Goal: Information Seeking & Learning: Learn about a topic

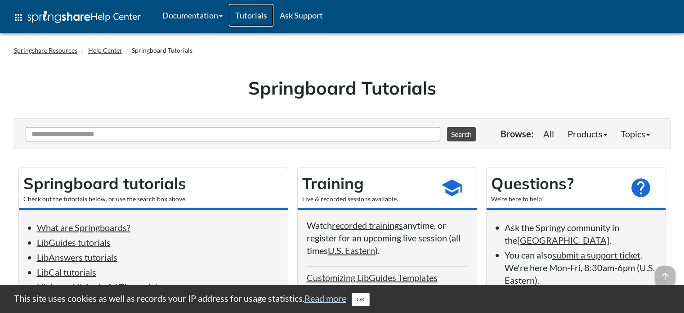
click at [258, 13] on link "Tutorials" at bounding box center [251, 15] width 45 height 22
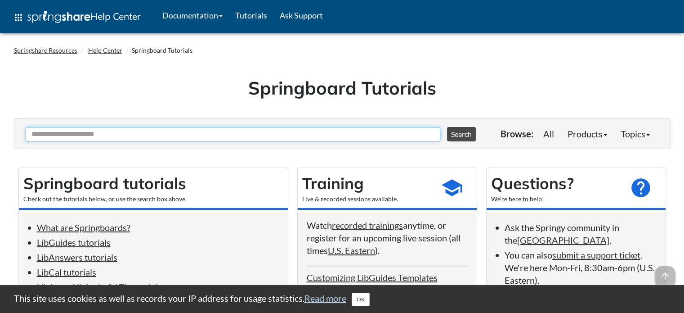
click at [236, 133] on input "Ask Another Question" at bounding box center [233, 134] width 415 height 14
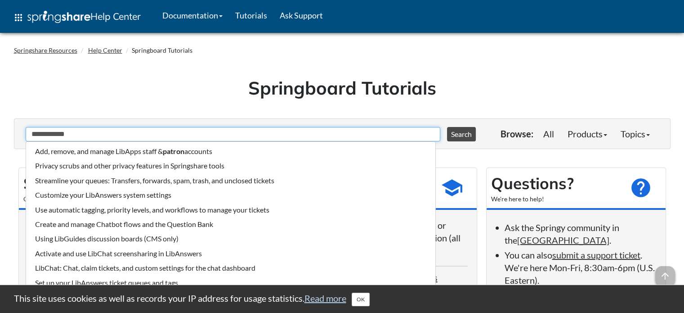
type input "**********"
click at [447, 127] on button "Search" at bounding box center [461, 134] width 29 height 14
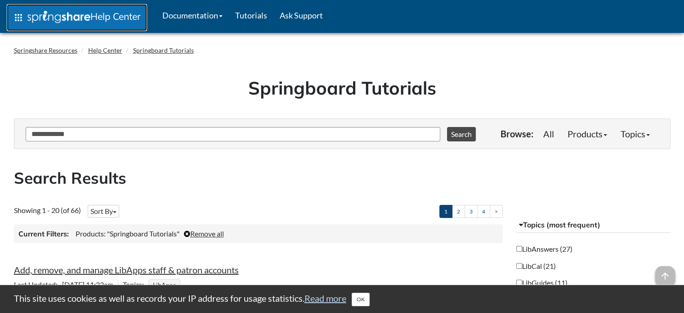
click at [27, 11] on img at bounding box center [58, 17] width 63 height 12
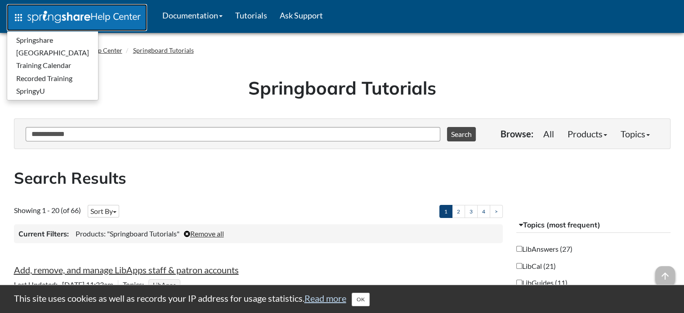
click at [27, 11] on img at bounding box center [58, 17] width 63 height 12
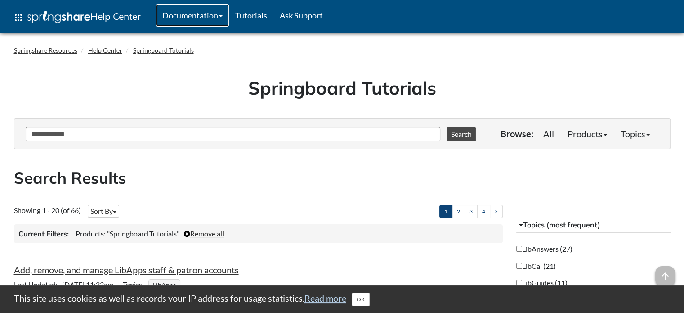
click at [200, 19] on link "Documentation" at bounding box center [192, 15] width 73 height 22
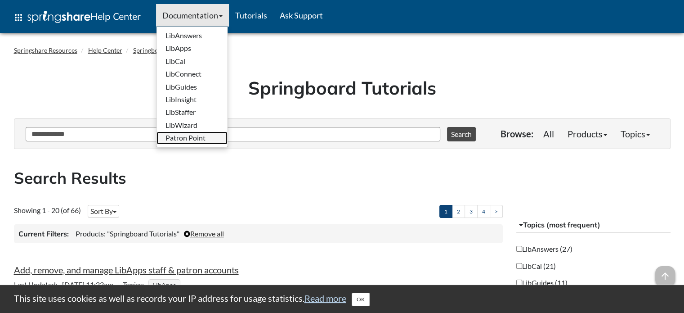
click at [220, 140] on link "Patron Point" at bounding box center [191, 137] width 71 height 13
